Goal: Navigation & Orientation: Find specific page/section

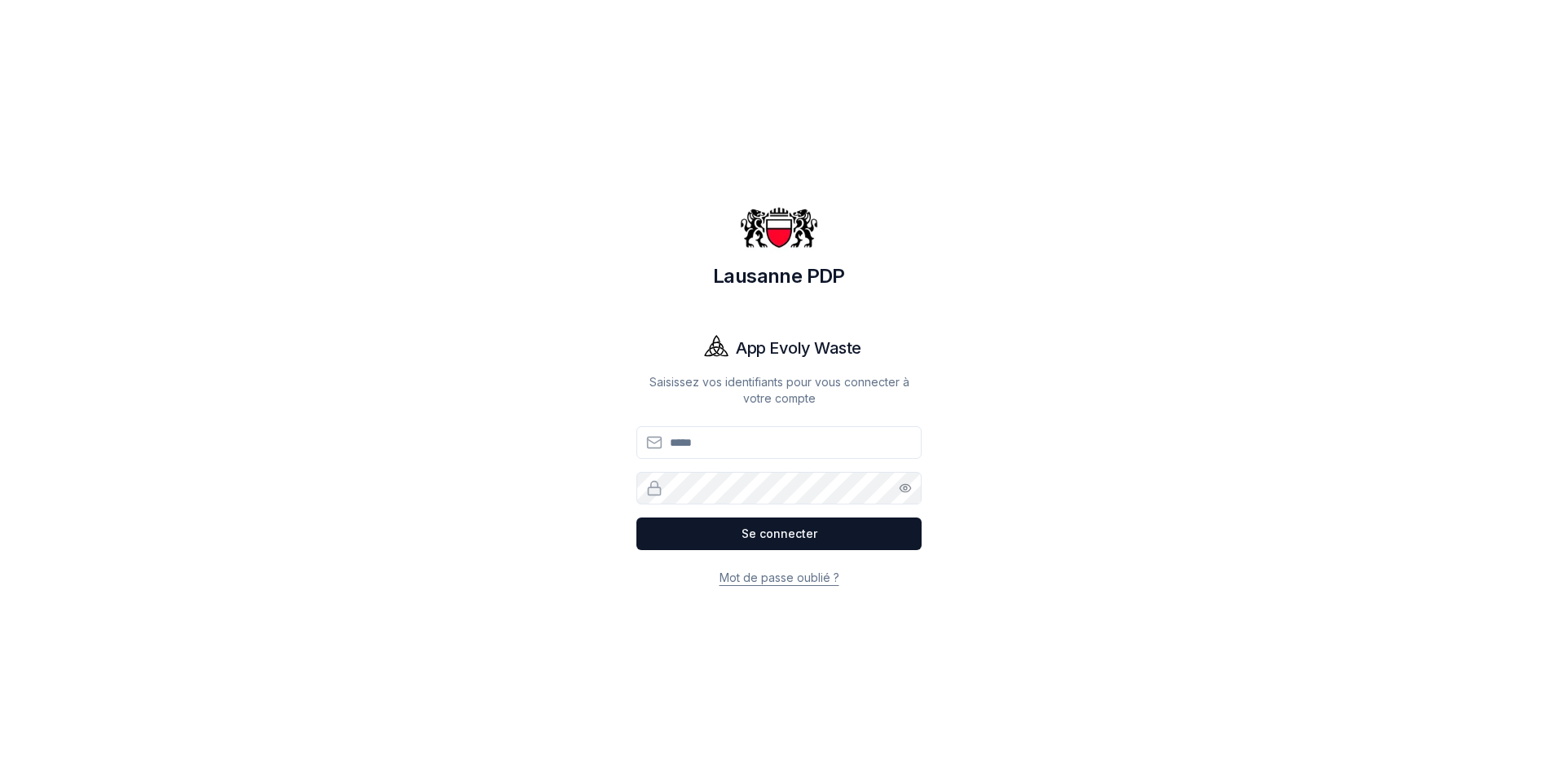
click at [773, 442] on input "Email" at bounding box center [779, 442] width 285 height 33
click at [637, 517] on button "Se connecter" at bounding box center [779, 533] width 285 height 33
drag, startPoint x: 773, startPoint y: 442, endPoint x: 612, endPoint y: 425, distance: 161.9
click at [612, 425] on div "Lausanne PDP App Evoly Waste Saisissez vos identifiants pour vous connecter à v…" at bounding box center [779, 392] width 1304 height 784
type input "**********"
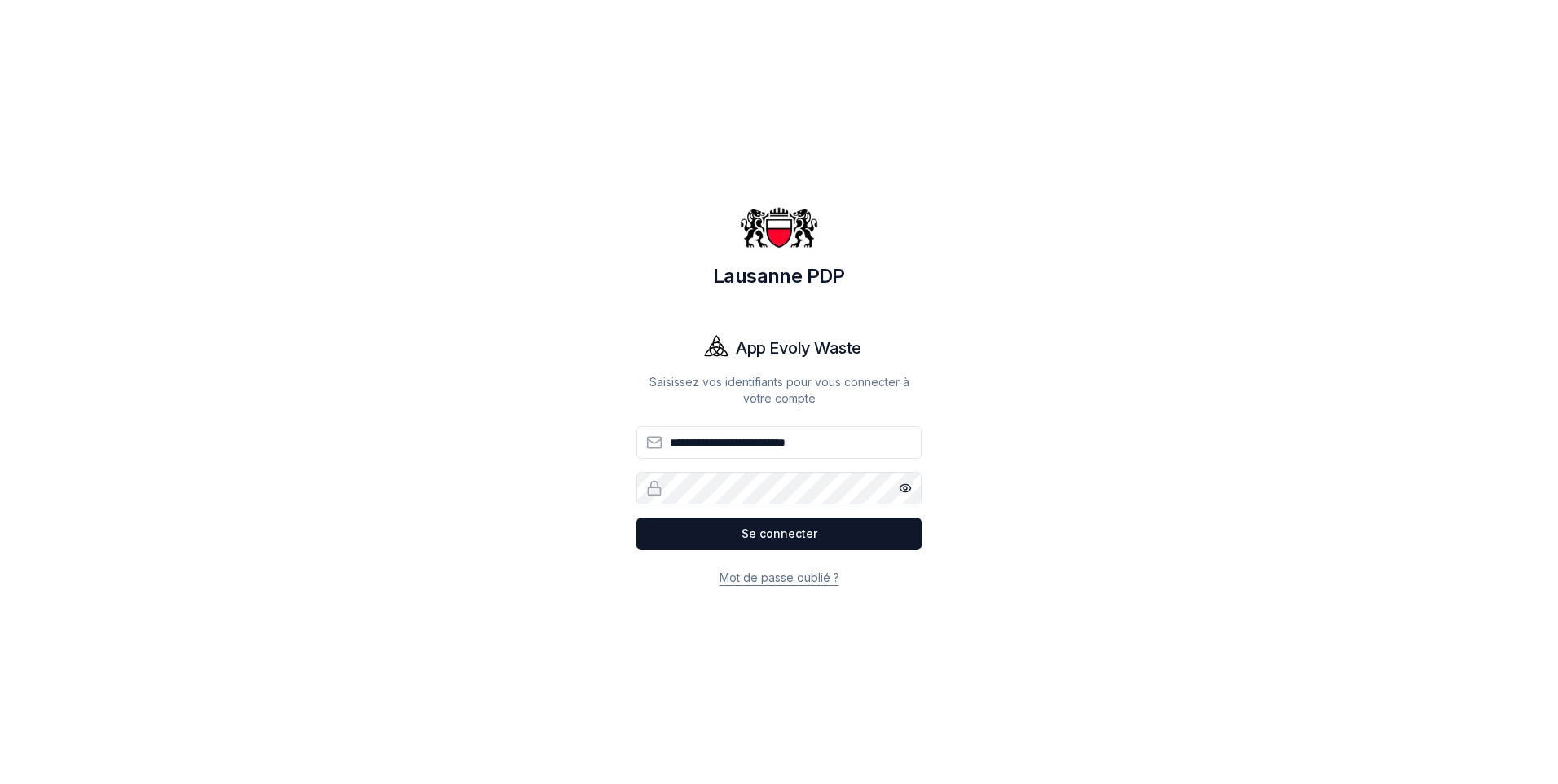
click at [603, 477] on div "**********" at bounding box center [779, 392] width 1304 height 784
click at [637, 517] on button "Se connecter" at bounding box center [779, 533] width 285 height 33
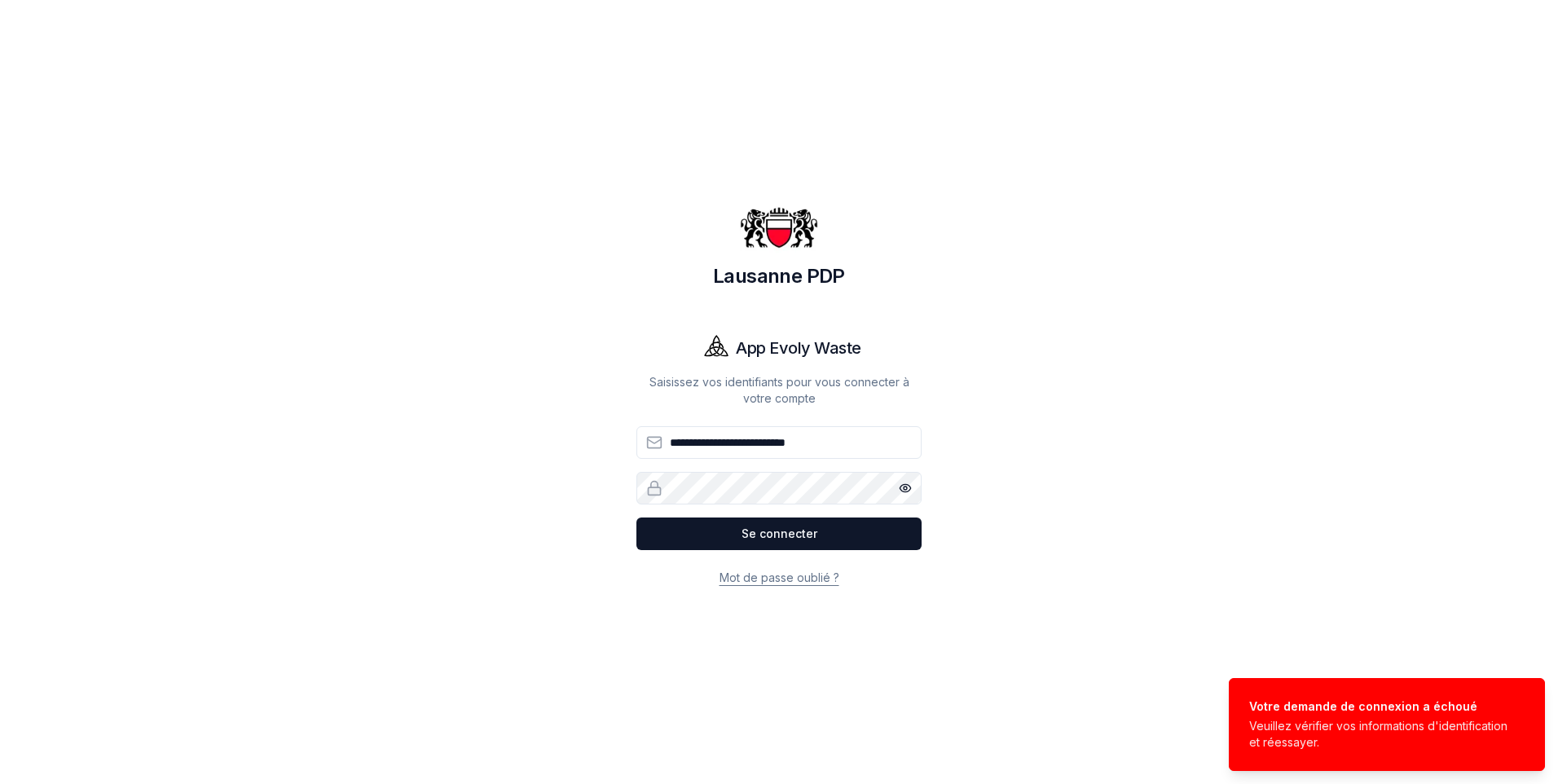
click at [602, 490] on div "**********" at bounding box center [779, 392] width 1304 height 784
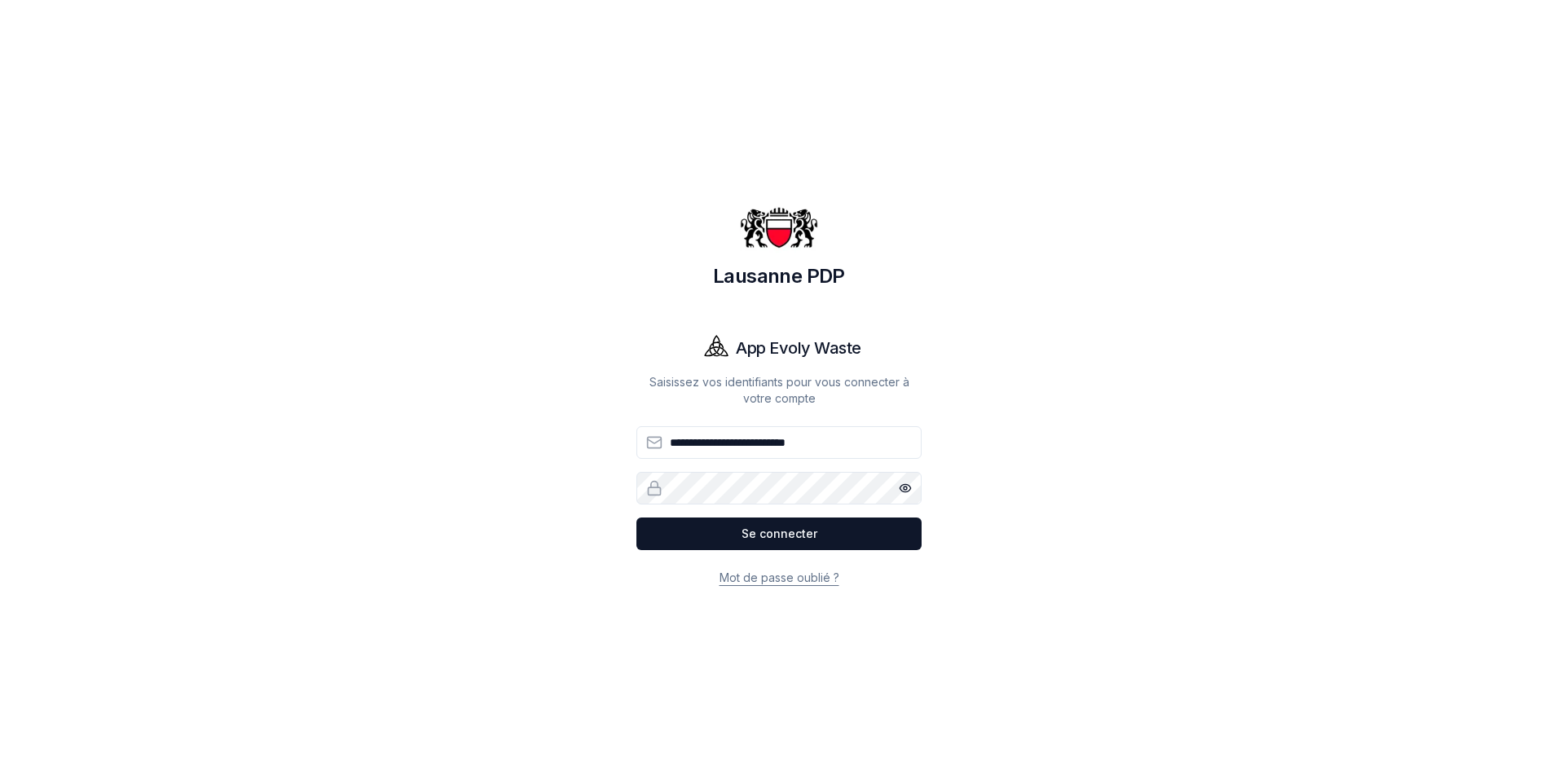
click at [637, 517] on button "Se connecter" at bounding box center [779, 533] width 285 height 33
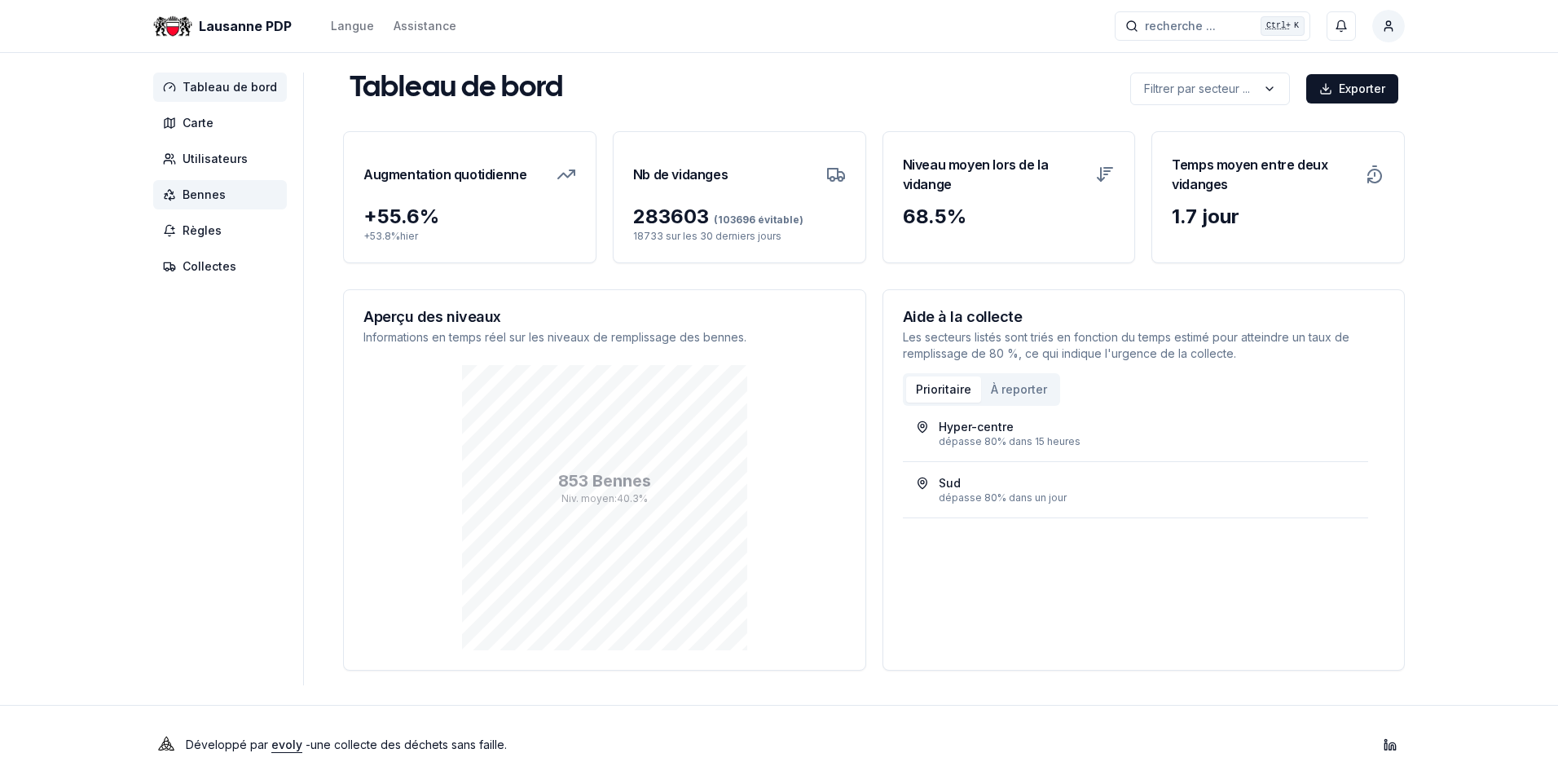
click at [199, 204] on span "Bennes" at bounding box center [220, 194] width 134 height 30
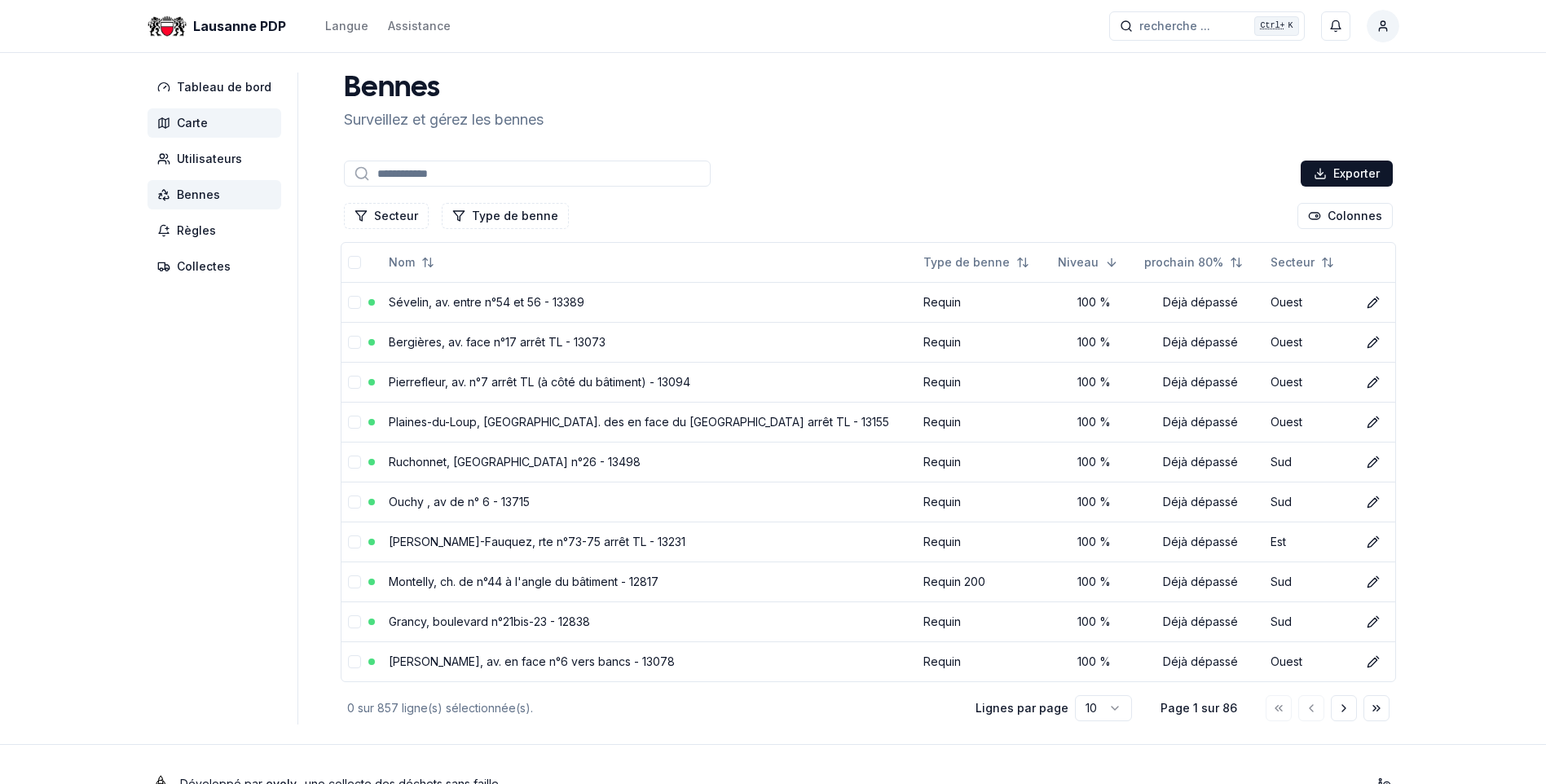
click at [202, 134] on span "Carte" at bounding box center [215, 122] width 134 height 30
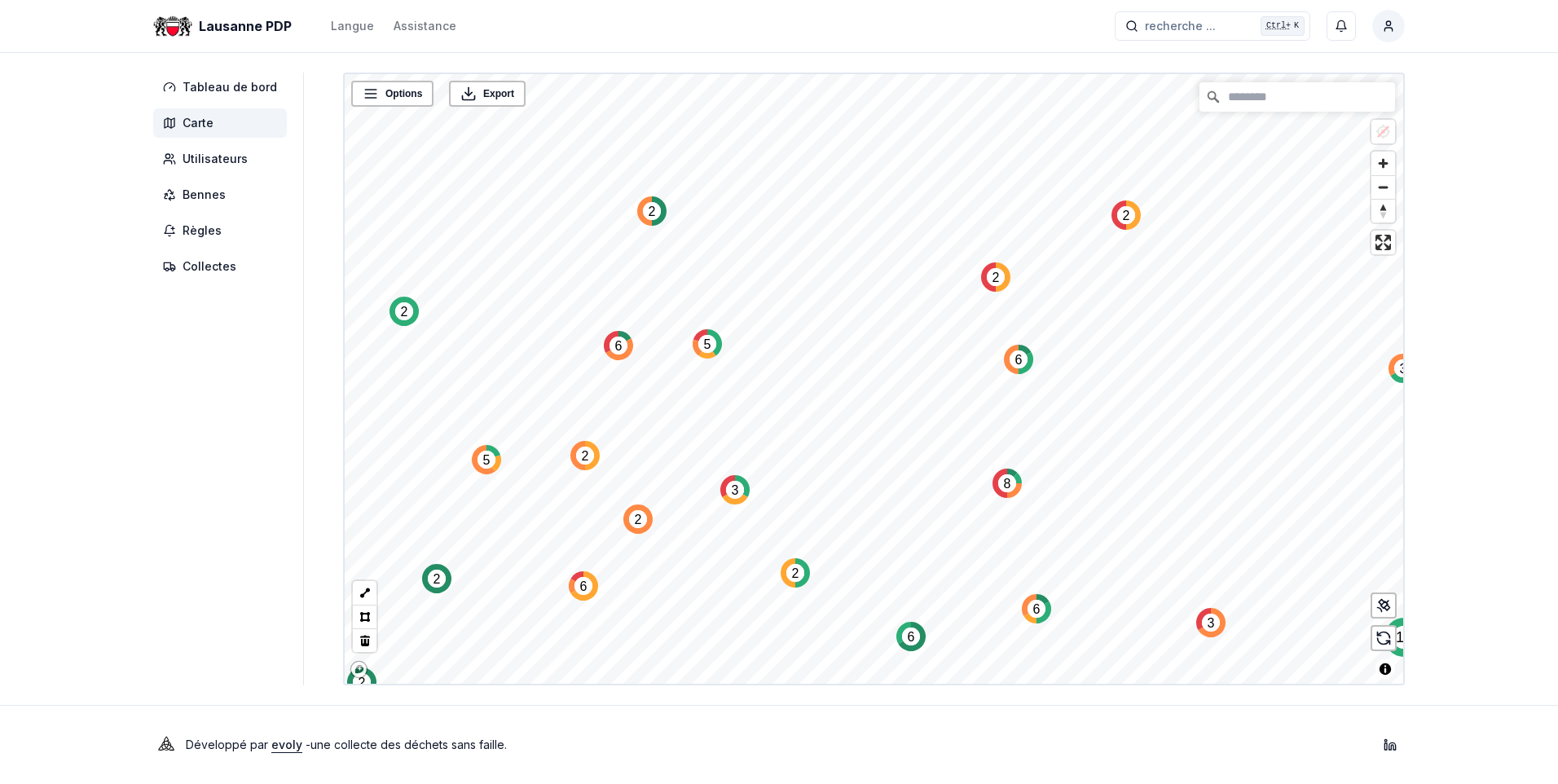
click at [1282, 704] on div "Lausanne PDP Langue Assistance recherche ... recherche ... Ctrl+ K Dizdarevic A…" at bounding box center [779, 392] width 1558 height 784
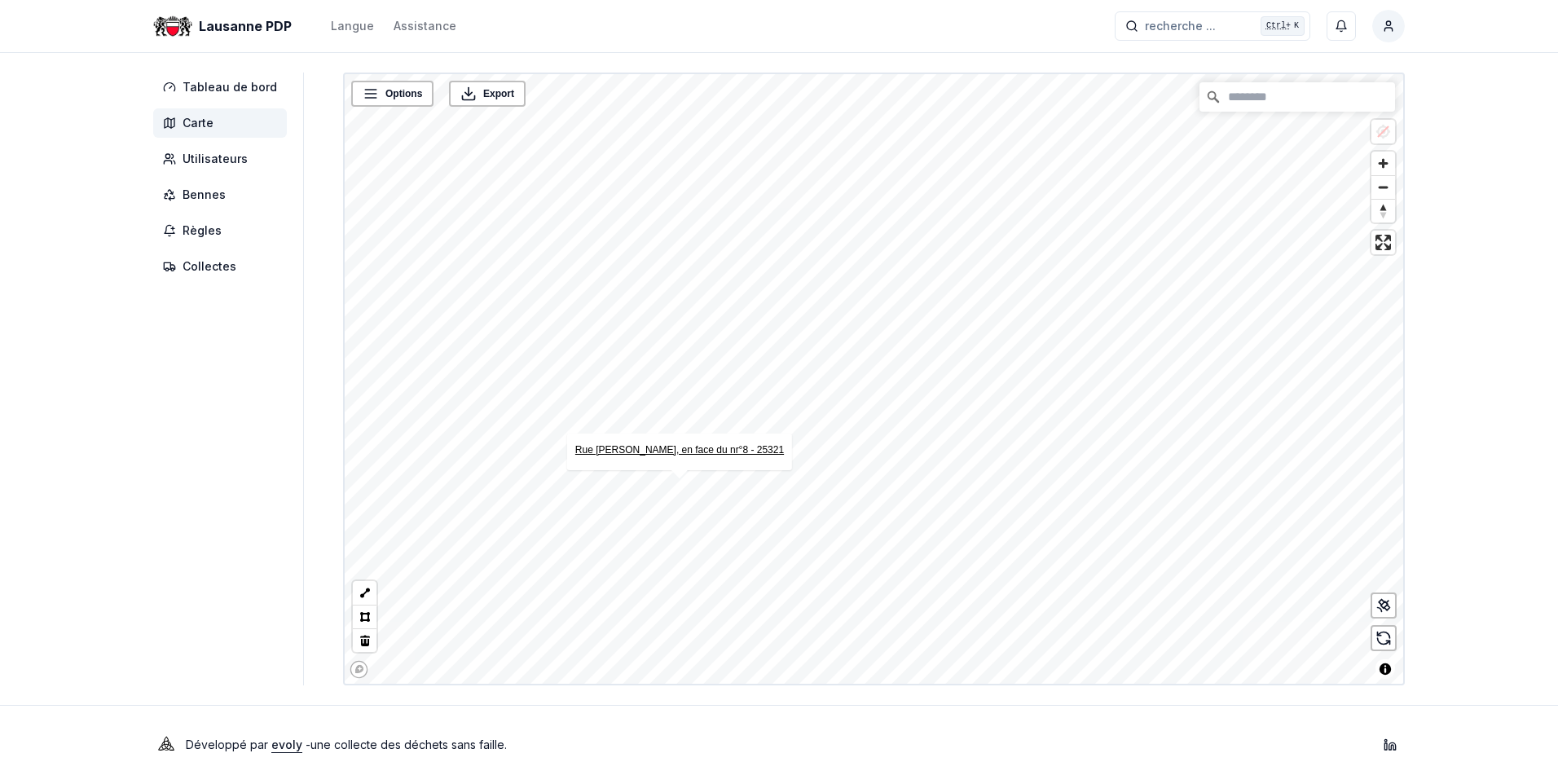
click at [679, 447] on link "Rue Edith-Burger, en face du nr°8 - 25321" at bounding box center [680, 449] width 209 height 11
click at [972, 360] on link "Rue Edith-Burger, en face du nr°4 - 25329" at bounding box center [986, 360] width 209 height 11
click at [1103, 509] on link "Rue Germaine-Ernst, Place de jeux - 25326" at bounding box center [1107, 507] width 180 height 11
click at [734, 582] on link "Rue Germaine-Ernst, Place de jeux - 25330" at bounding box center [732, 585] width 282 height 11
click at [798, 471] on div "Options Export © Mapbox © OpenStreetMap Improve this map Rue Germaine-Ernst, Pl…" at bounding box center [874, 378] width 1062 height 612
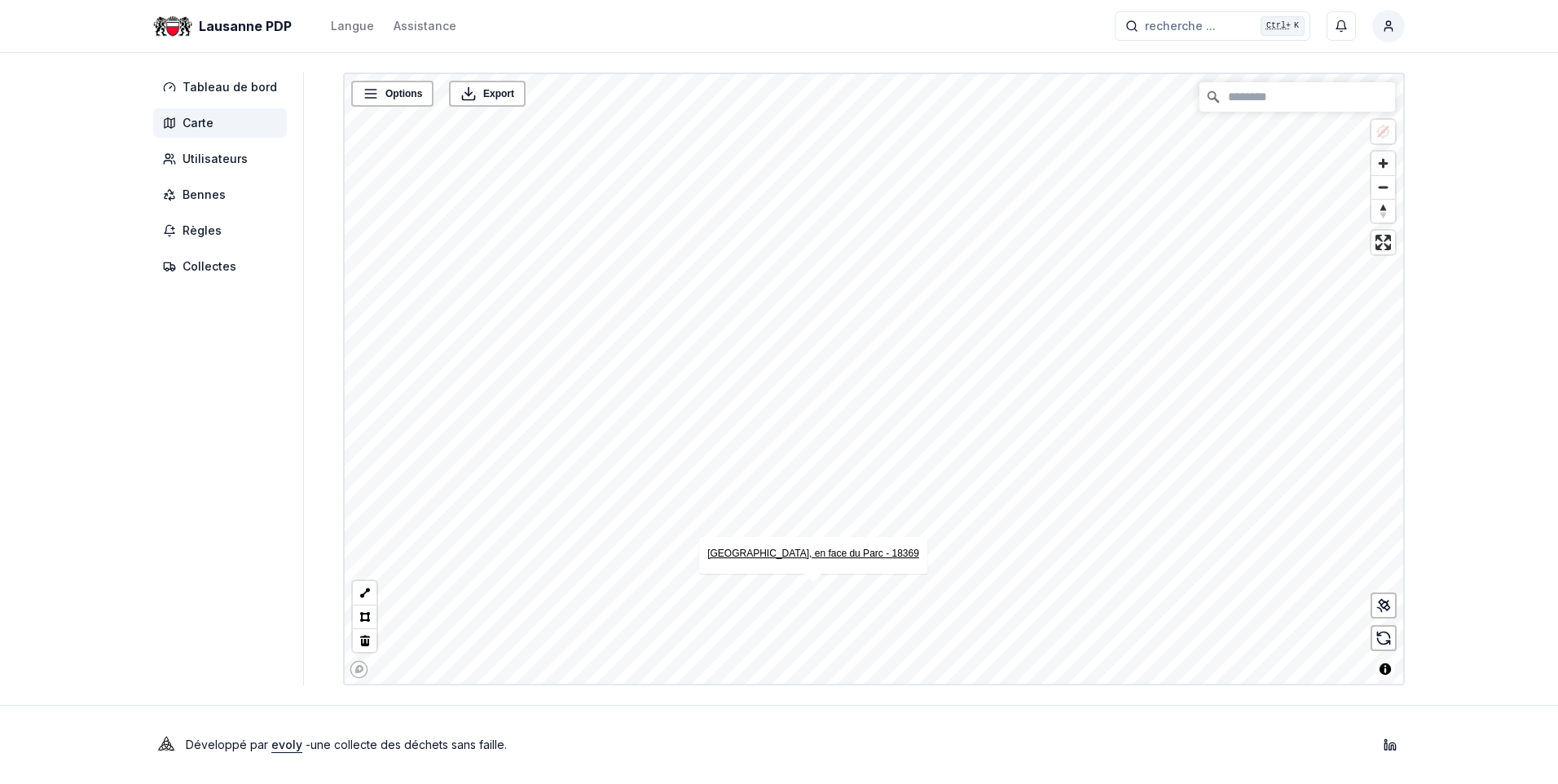
click at [801, 551] on link "[GEOGRAPHIC_DATA], en face du Parc - 18369" at bounding box center [813, 553] width 212 height 11
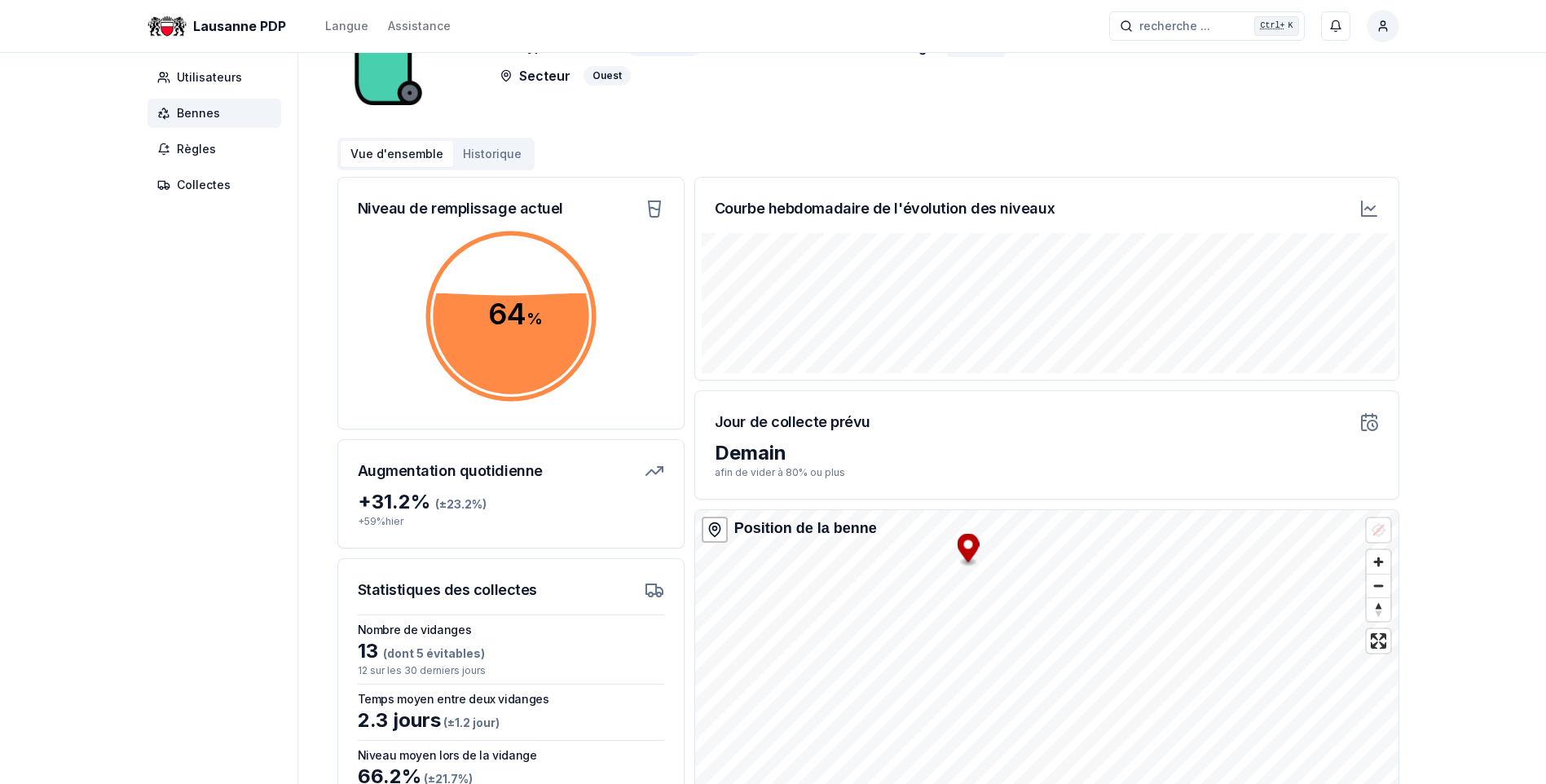
scroll to position [206, 0]
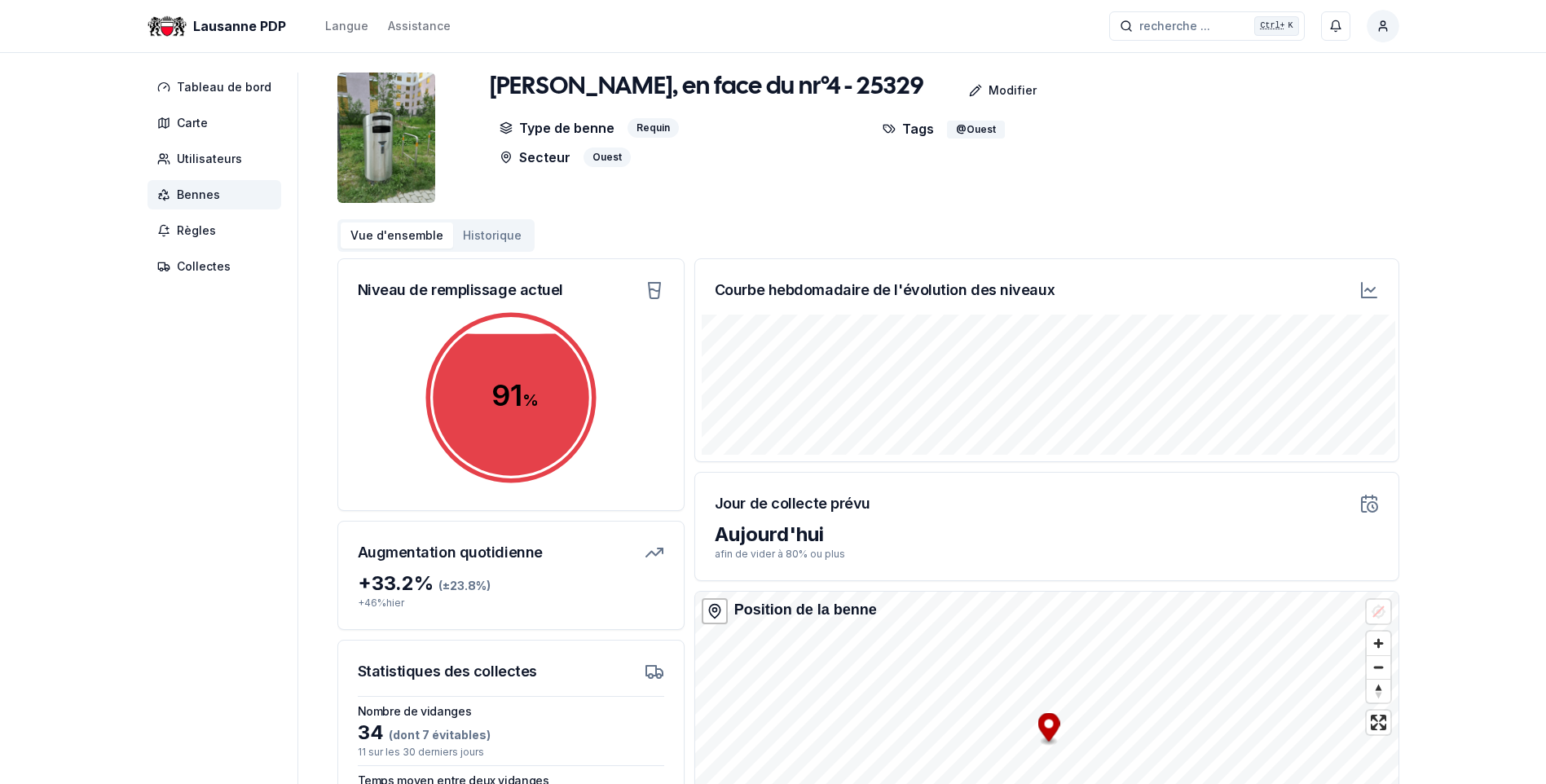
click at [376, 139] on img at bounding box center [386, 138] width 98 height 130
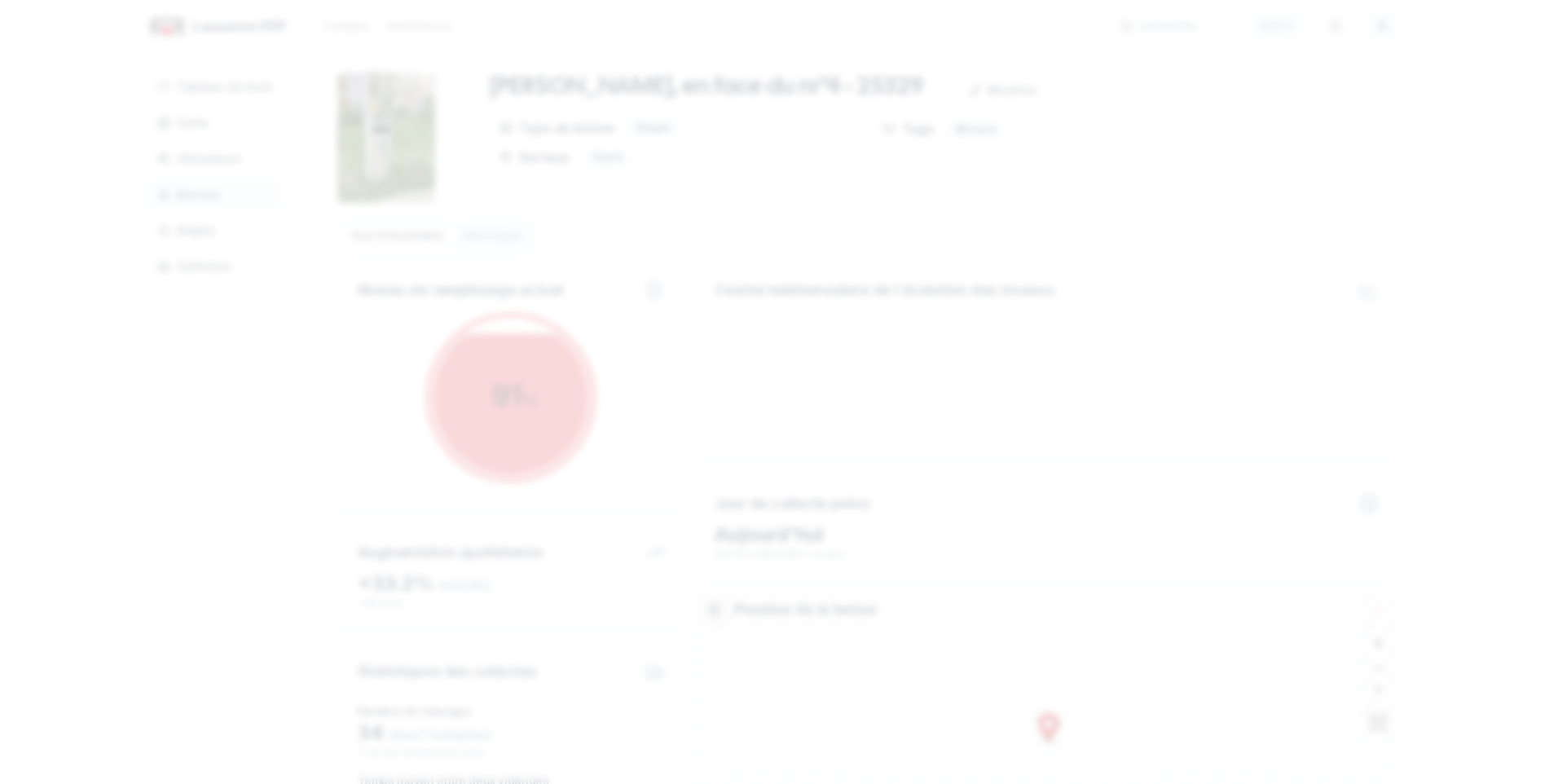
click at [297, 345] on div at bounding box center [779, 392] width 1558 height 784
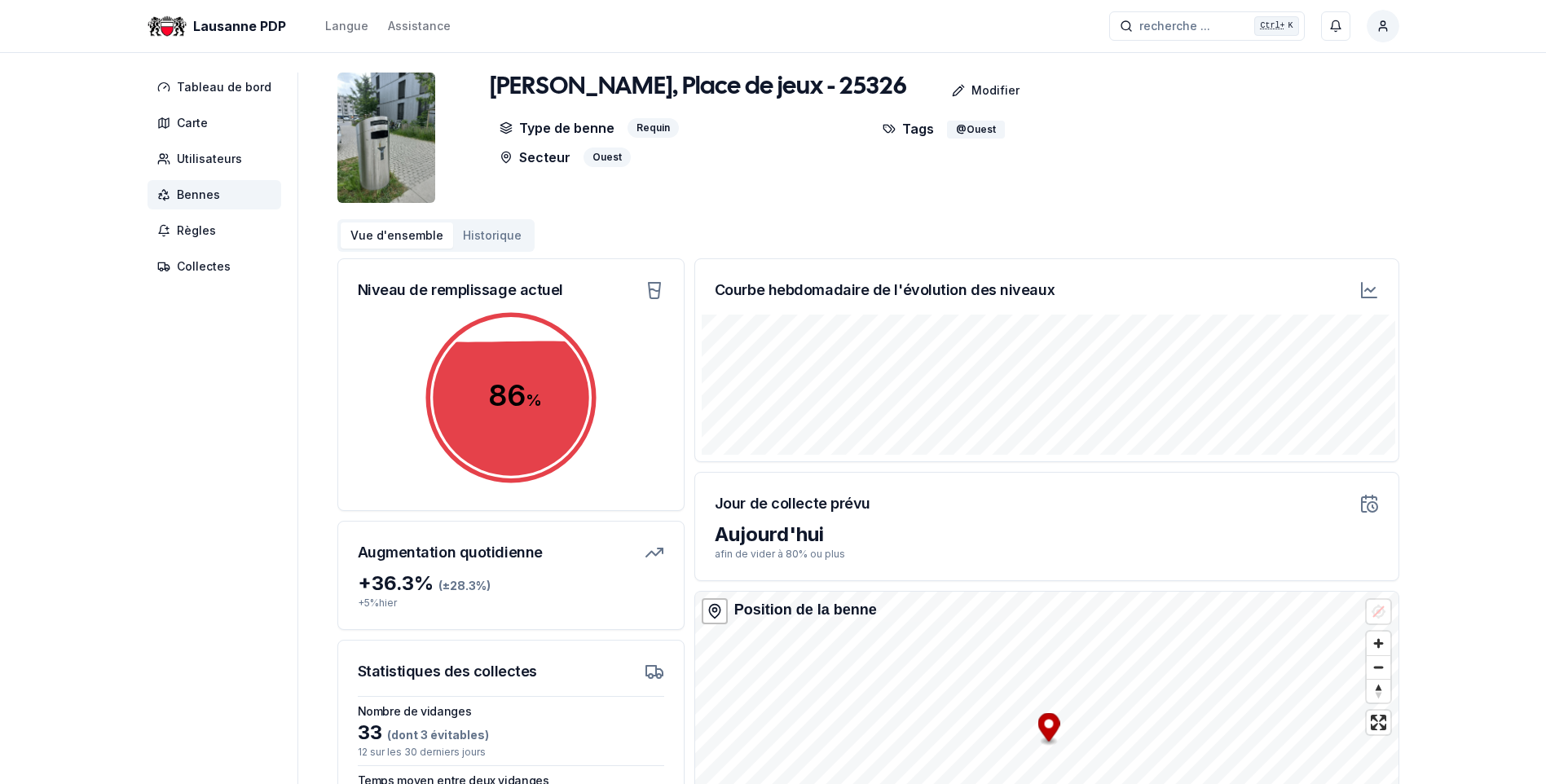
click at [363, 156] on img at bounding box center [386, 138] width 98 height 130
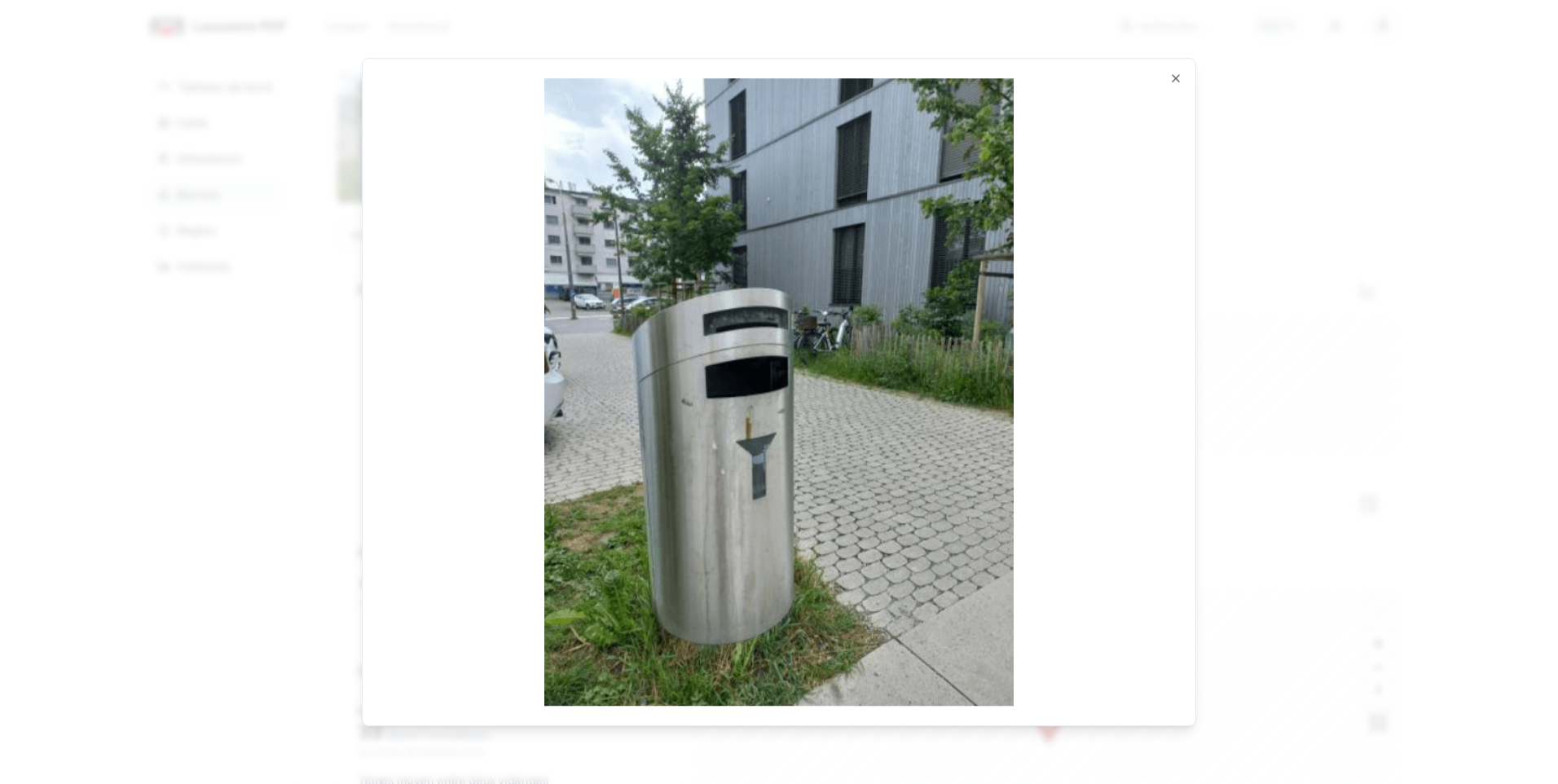
click at [1185, 87] on div "Ouvrir en taille réelle Close" at bounding box center [779, 391] width 834 height 668
click at [1173, 81] on icon "button" at bounding box center [1176, 79] width 7 height 7
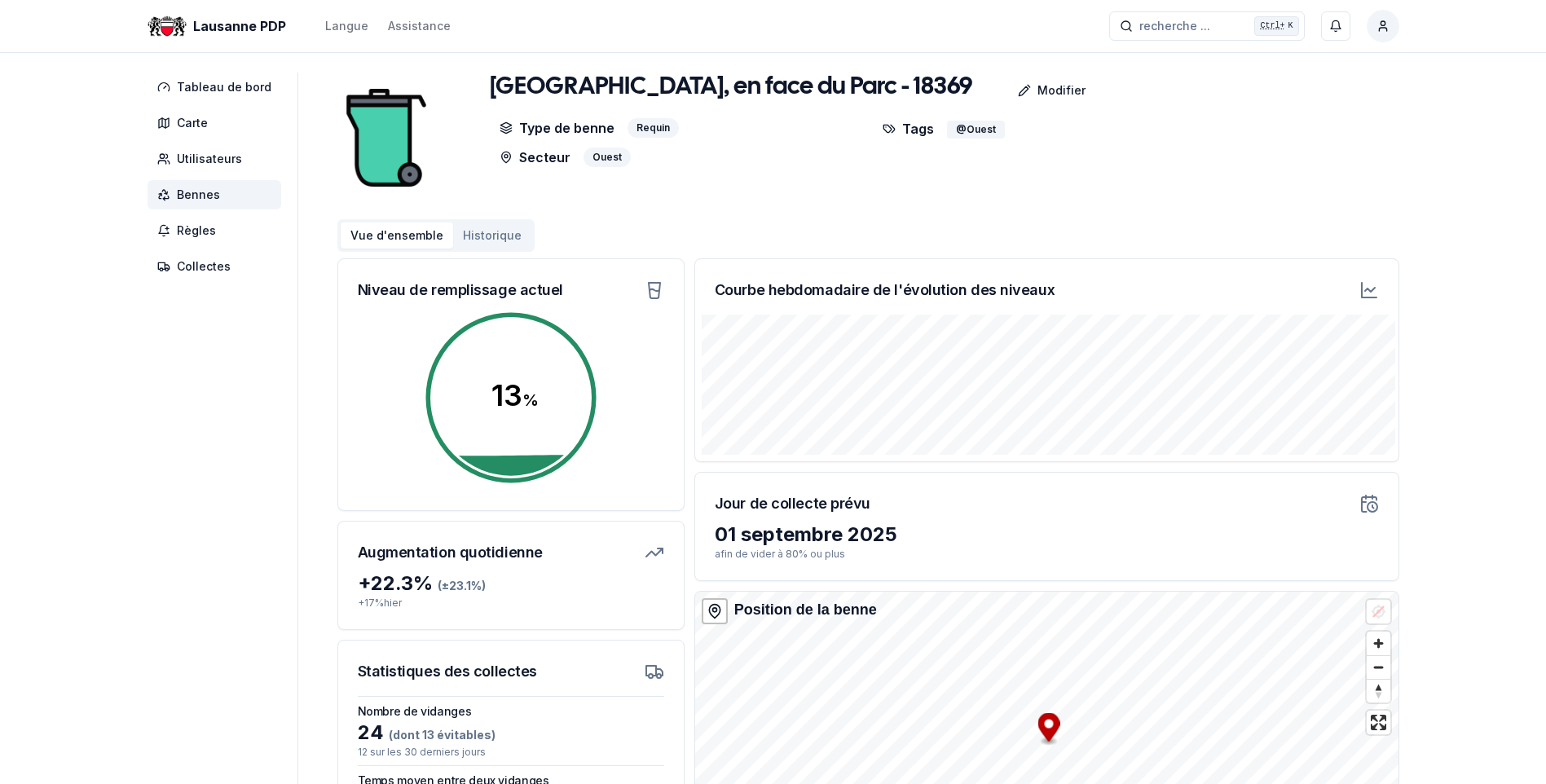
click at [385, 128] on img at bounding box center [386, 138] width 98 height 130
